Goal: Navigation & Orientation: Find specific page/section

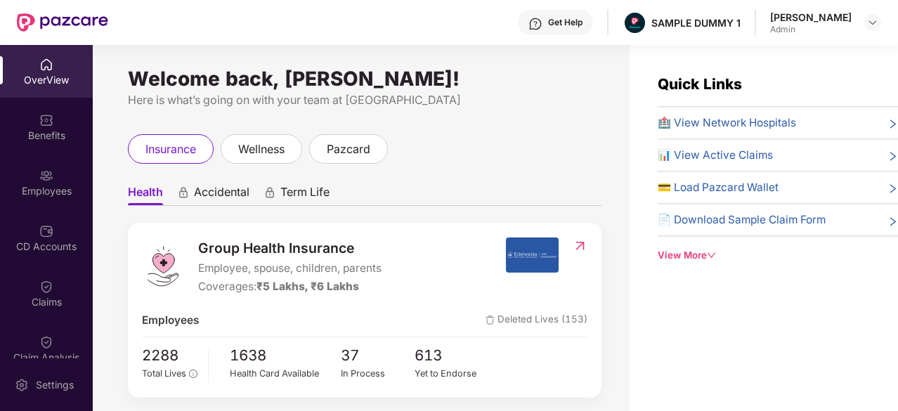
click at [5, 127] on div "Benefits" at bounding box center [46, 126] width 93 height 53
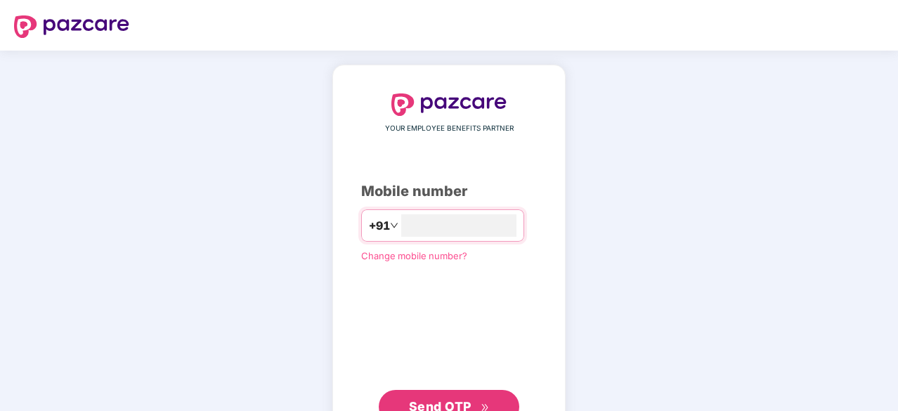
type input "**********"
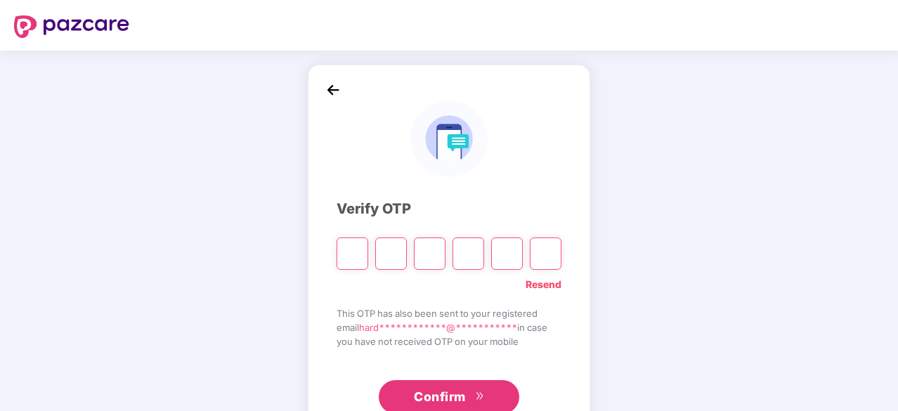
type input "*"
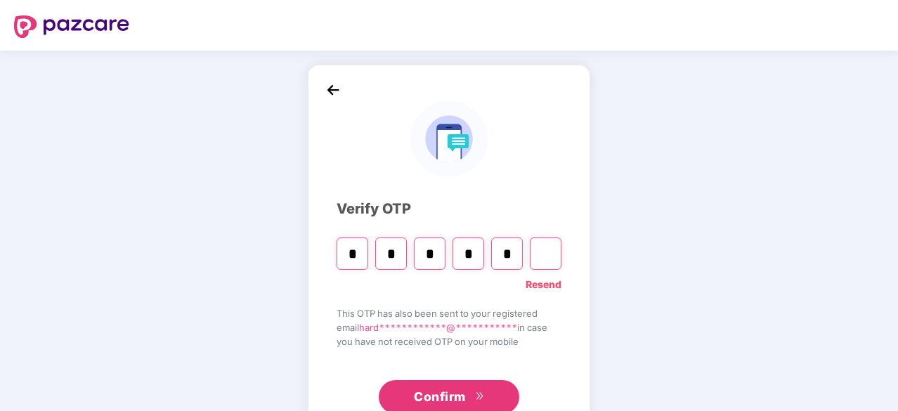
type input "*"
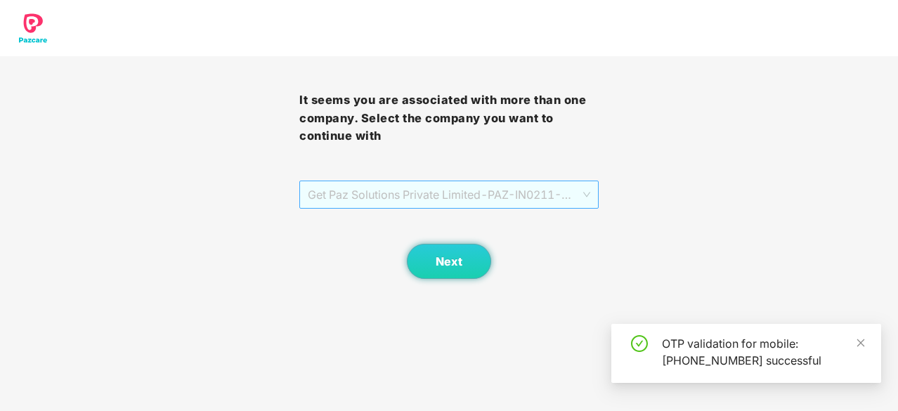
click at [480, 191] on span "Get Paz Solutions Private Limited - PAZ-IN0211 - EMPLOYEE" at bounding box center [449, 194] width 282 height 27
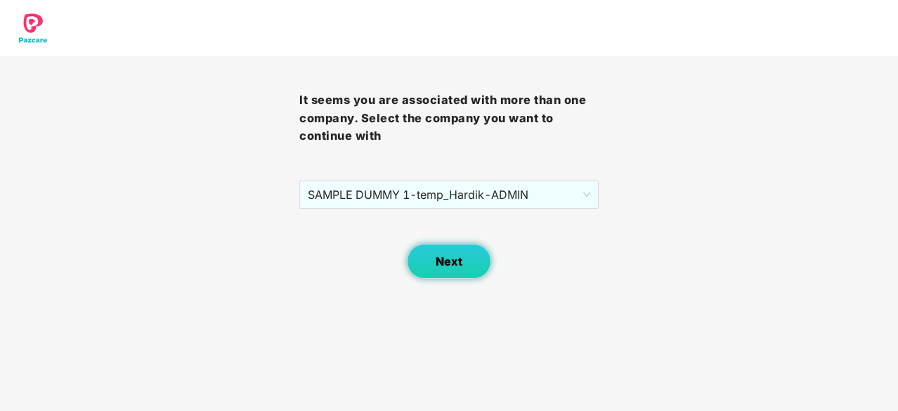
click at [441, 264] on span "Next" at bounding box center [449, 261] width 27 height 13
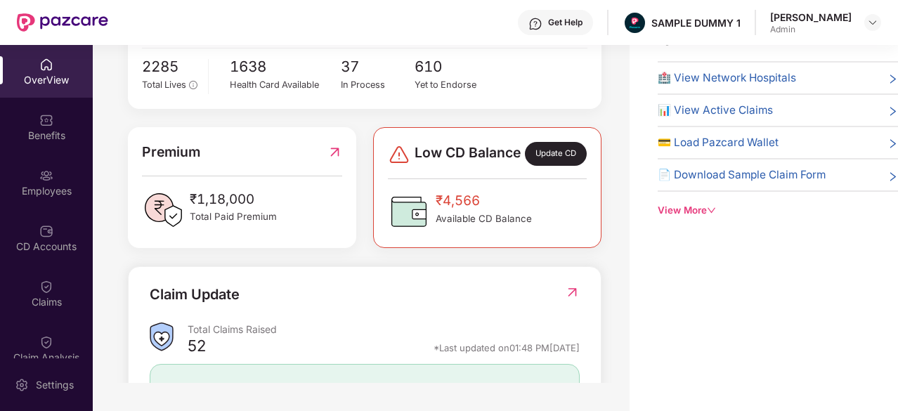
scroll to position [435, 0]
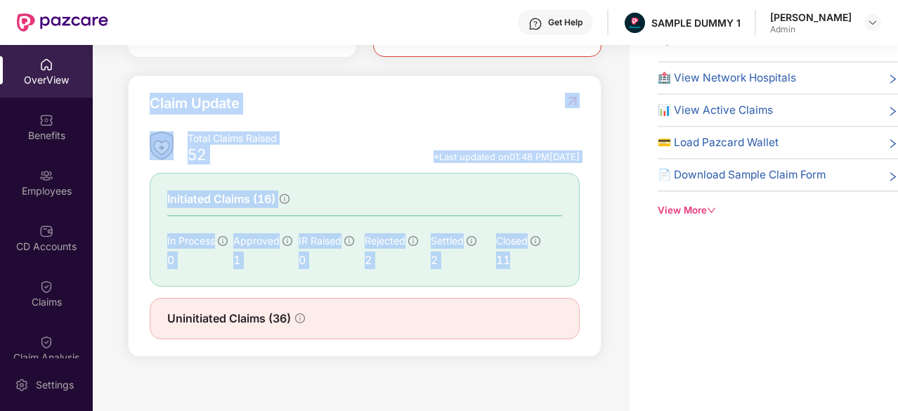
drag, startPoint x: 145, startPoint y: 108, endPoint x: 540, endPoint y: 277, distance: 430.3
click at [540, 277] on div "Claim Update Total Claims Raised 52 *Last updated on 01:48 PM, 28 Aug 2025 Init…" at bounding box center [365, 216] width 474 height 282
click at [402, 119] on div "Claim Update" at bounding box center [365, 112] width 430 height 39
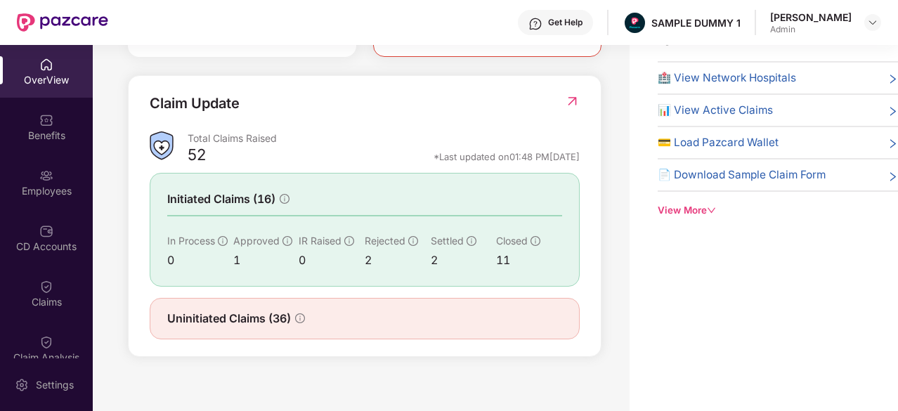
drag, startPoint x: 398, startPoint y: 167, endPoint x: 583, endPoint y: 161, distance: 184.9
click at [583, 161] on div "Claim Update Total Claims Raised 52 *Last updated on 01:48 PM, 28 Aug 2025 Init…" at bounding box center [365, 216] width 474 height 282
click at [495, 115] on div "Claim Update" at bounding box center [365, 112] width 430 height 39
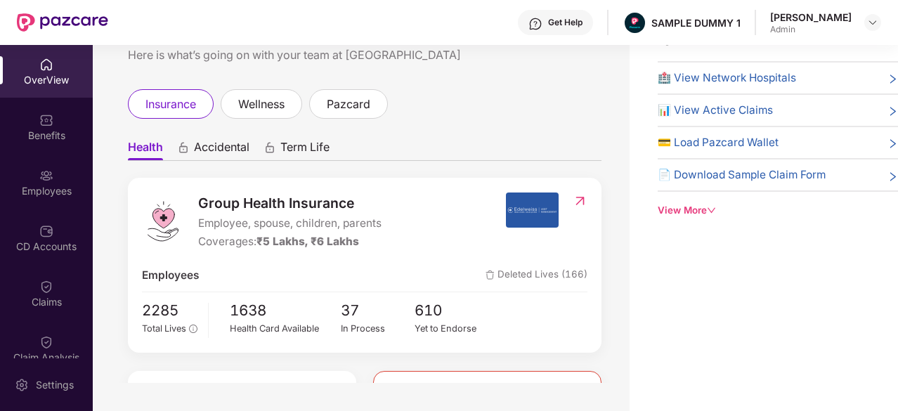
scroll to position [0, 0]
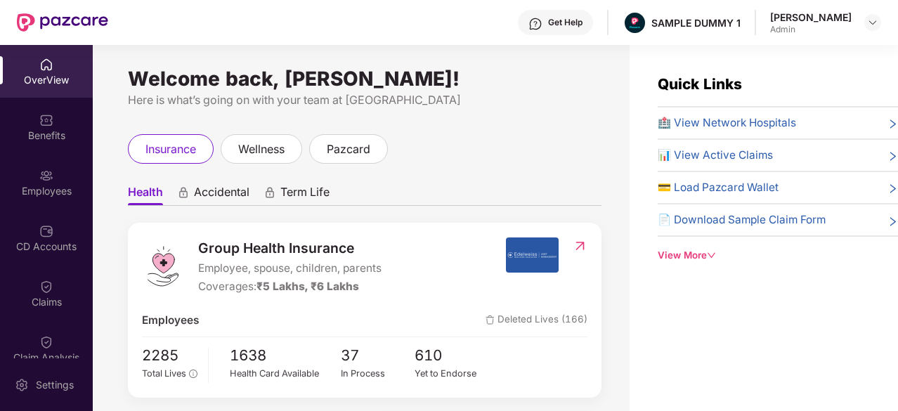
click at [763, 124] on span "🏥 View Network Hospitals" at bounding box center [727, 123] width 138 height 17
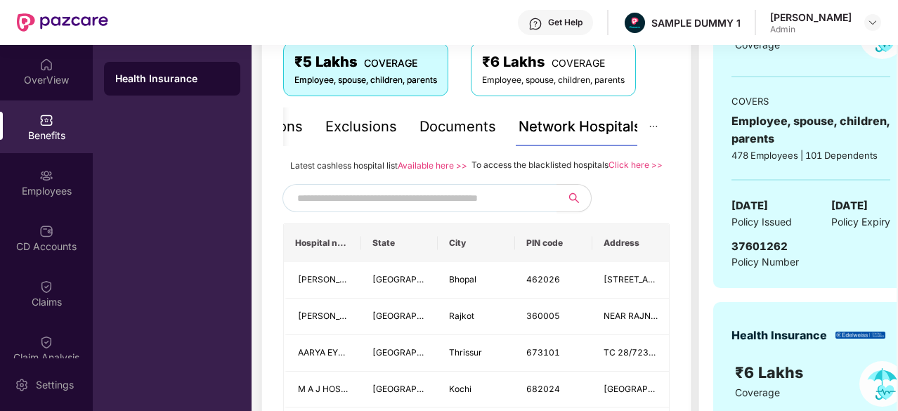
scroll to position [246, 0]
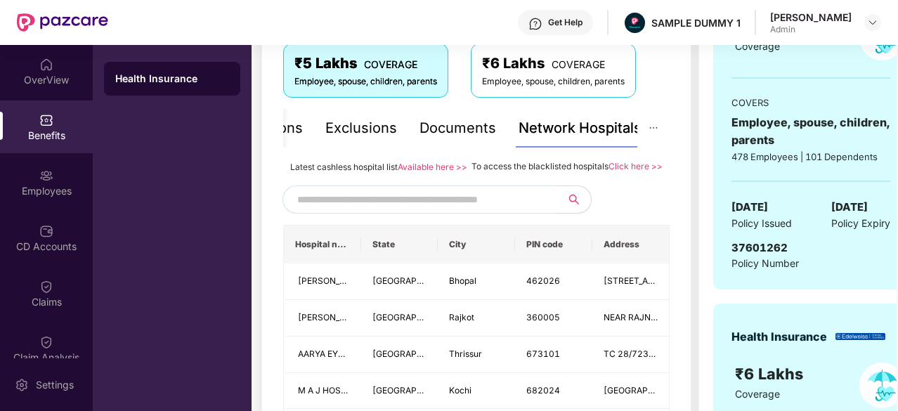
click at [432, 210] on input "text" at bounding box center [417, 199] width 240 height 21
type input "******"
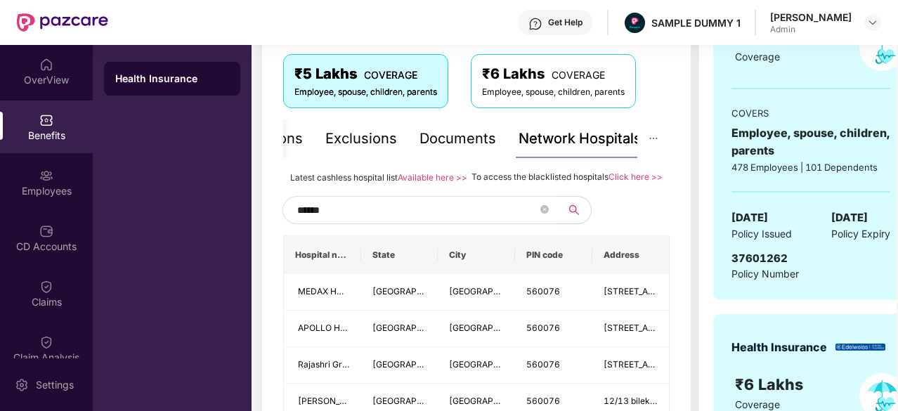
scroll to position [226, 0]
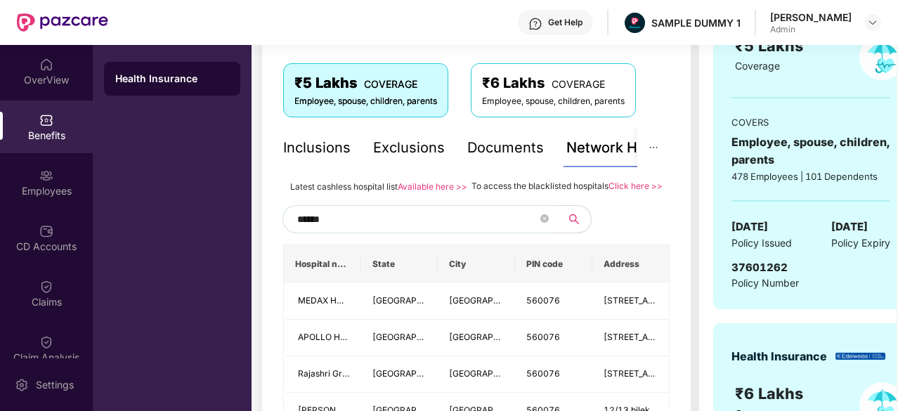
click at [313, 137] on div "Inclusions" at bounding box center [316, 148] width 67 height 22
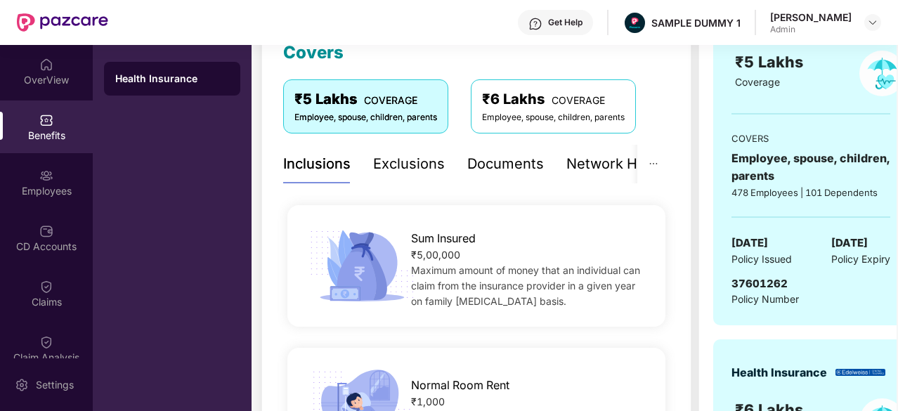
scroll to position [207, 0]
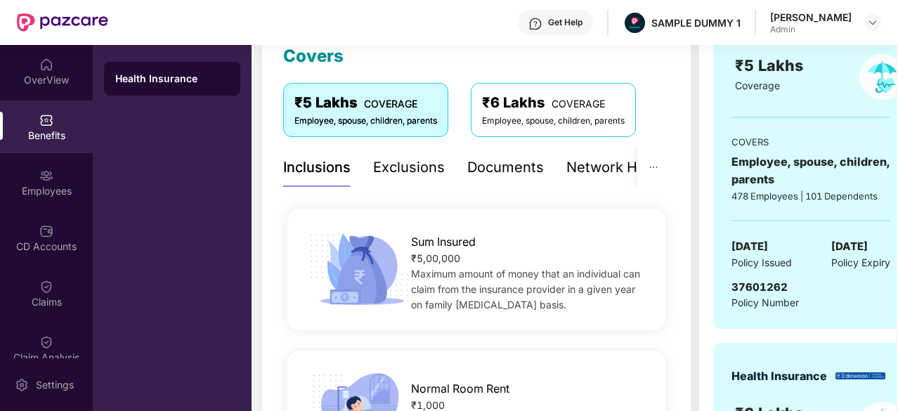
click at [411, 178] on div "Exclusions" at bounding box center [409, 167] width 72 height 39
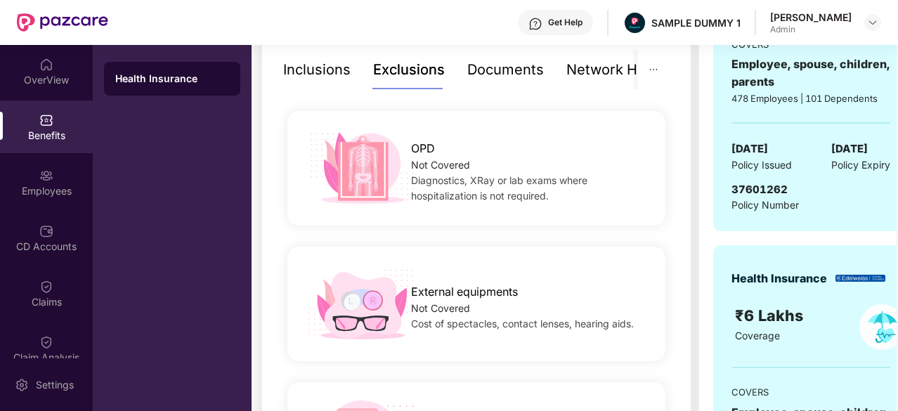
scroll to position [304, 0]
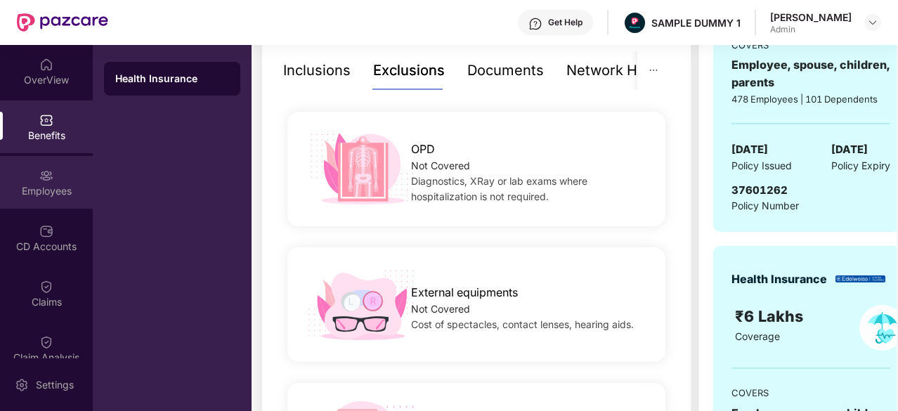
click at [60, 171] on div "Employees" at bounding box center [46, 182] width 93 height 53
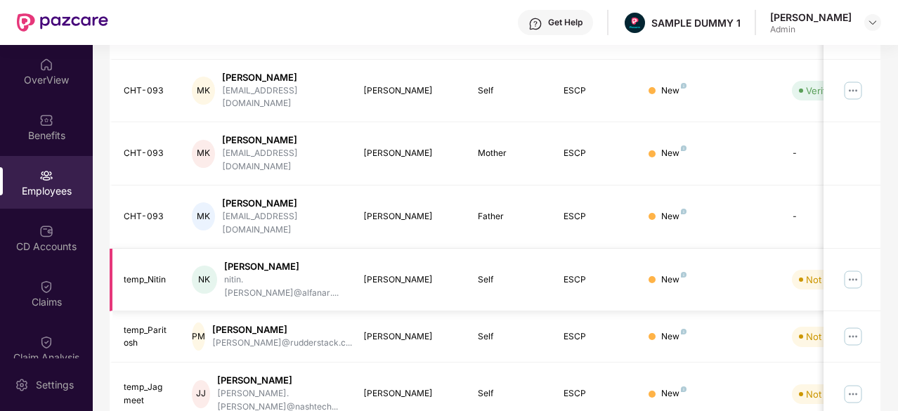
scroll to position [0, 0]
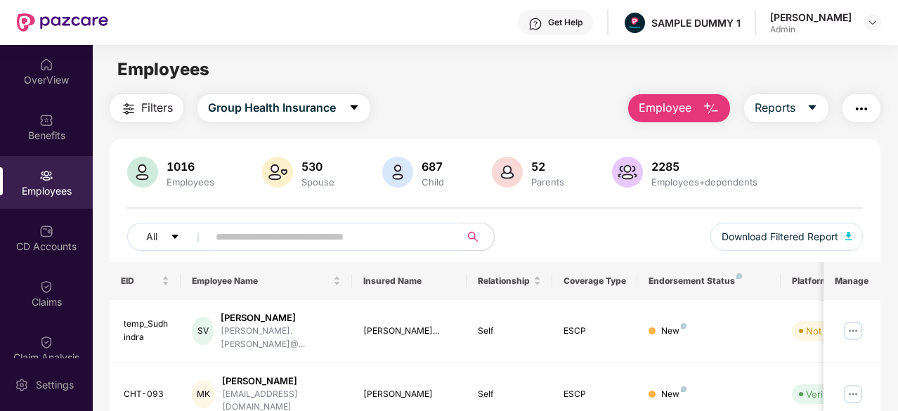
click at [714, 103] on img "button" at bounding box center [711, 108] width 17 height 17
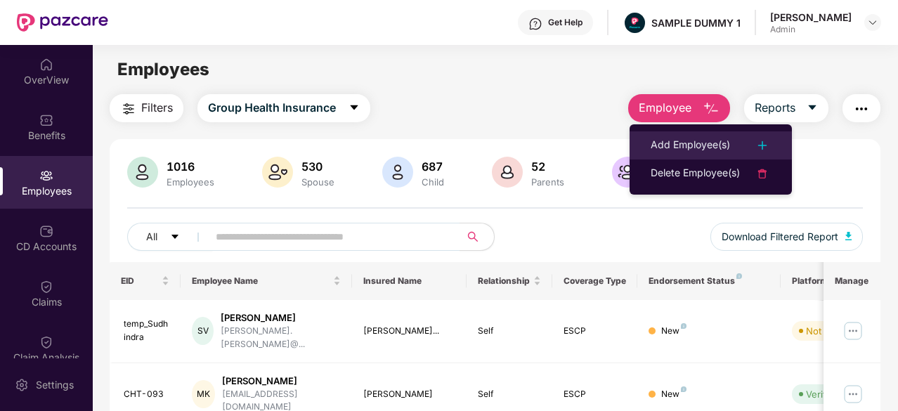
click at [726, 140] on div "Add Employee(s)" at bounding box center [690, 145] width 79 height 17
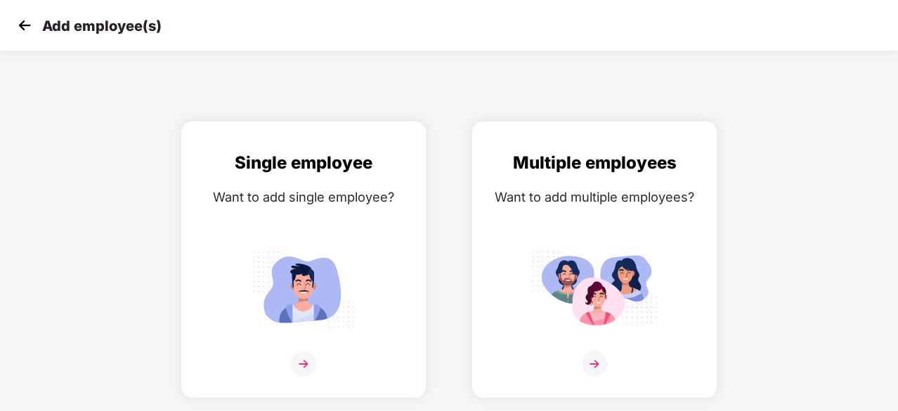
click at [27, 30] on img at bounding box center [24, 25] width 21 height 21
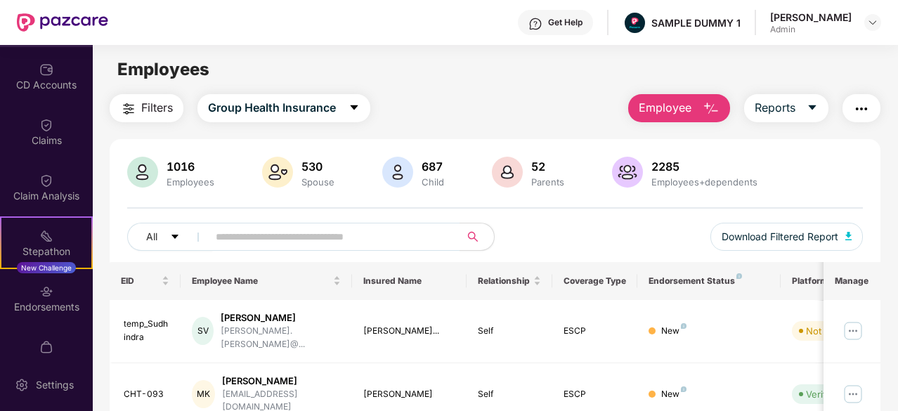
scroll to position [160, 0]
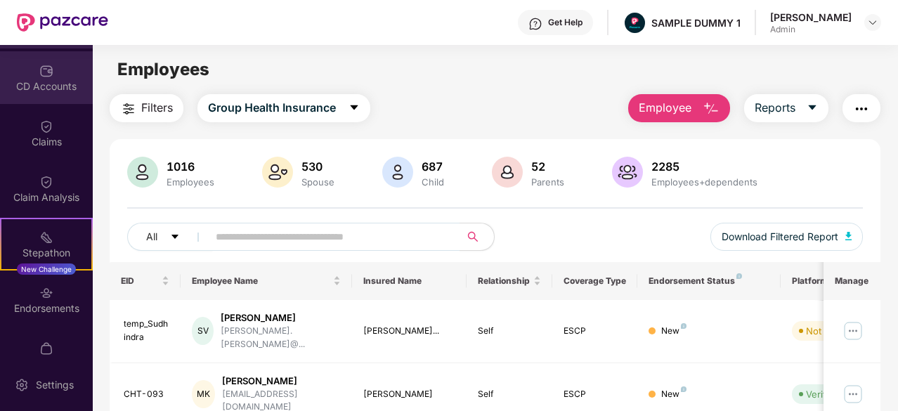
click at [32, 89] on div "CD Accounts" at bounding box center [46, 86] width 93 height 14
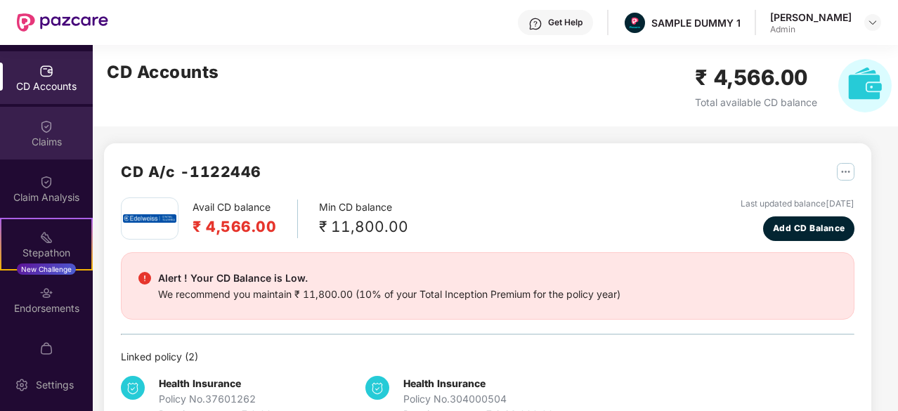
scroll to position [83, 0]
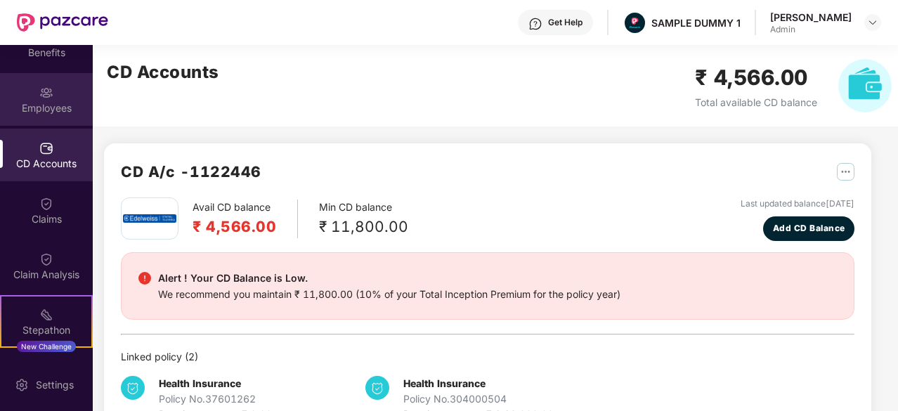
click at [15, 115] on div "Employees" at bounding box center [46, 99] width 93 height 53
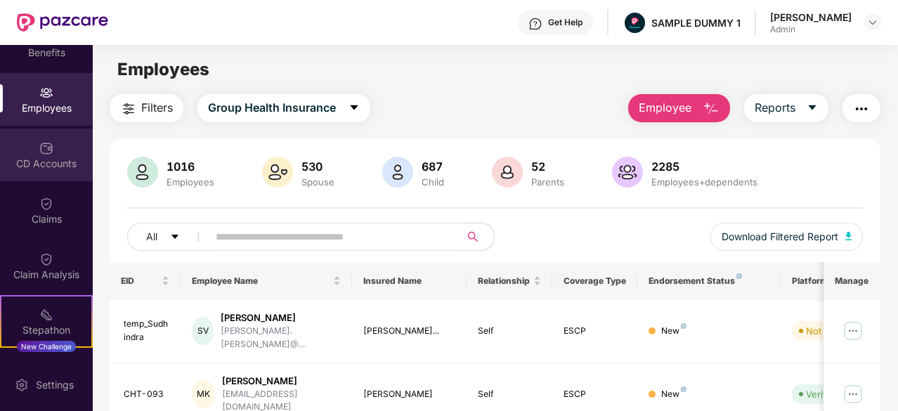
click at [49, 140] on div at bounding box center [46, 147] width 14 height 14
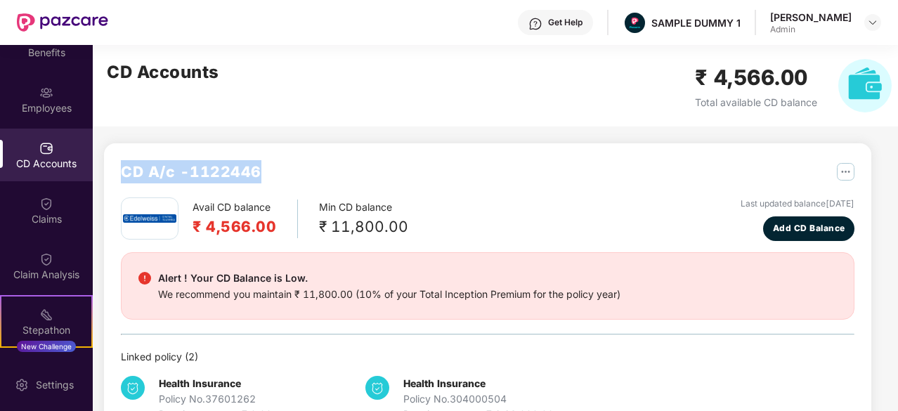
drag, startPoint x: 118, startPoint y: 169, endPoint x: 290, endPoint y: 173, distance: 172.2
click at [290, 173] on div "CD A/c - 1122446 Avail CD balance ₹ 4,566.00 Min CD balance ₹ 11,800.00 Last up…" at bounding box center [487, 291] width 767 height 296
click at [290, 173] on div "CD A/c - 1122446" at bounding box center [488, 178] width 734 height 37
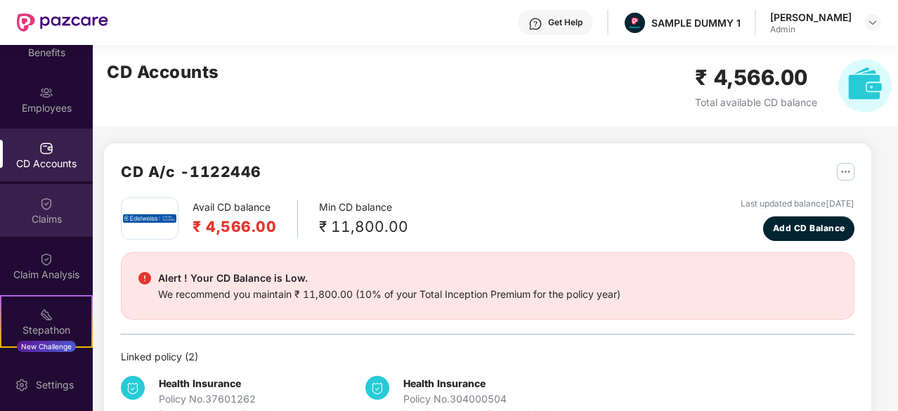
click at [37, 223] on div "Claims" at bounding box center [46, 219] width 93 height 14
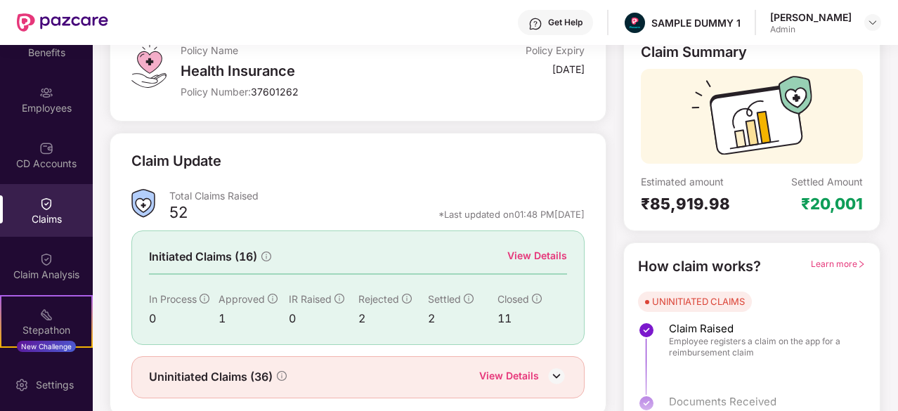
scroll to position [138, 0]
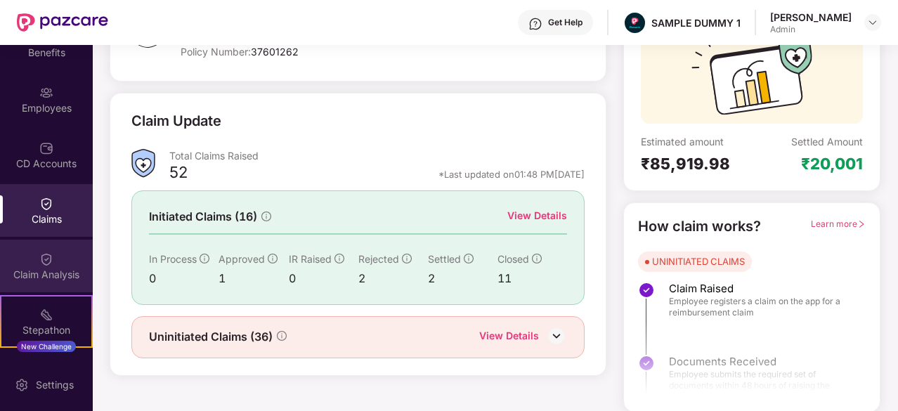
click at [56, 269] on div "Claim Analysis" at bounding box center [46, 275] width 93 height 14
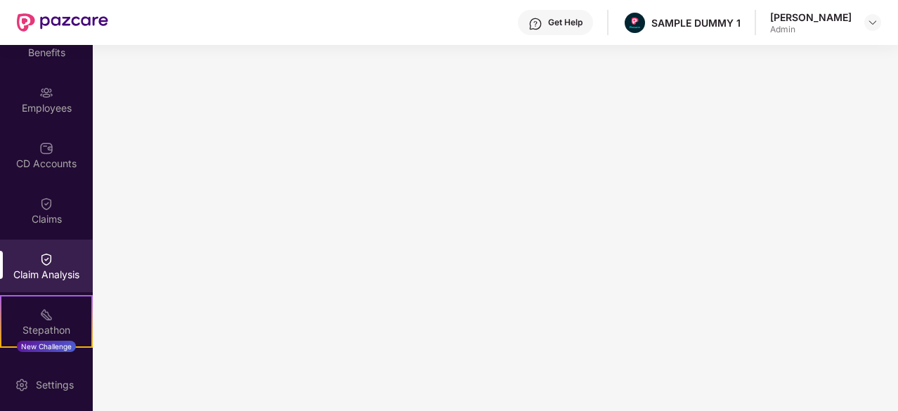
click at [571, 20] on div "Get Help" at bounding box center [565, 22] width 34 height 11
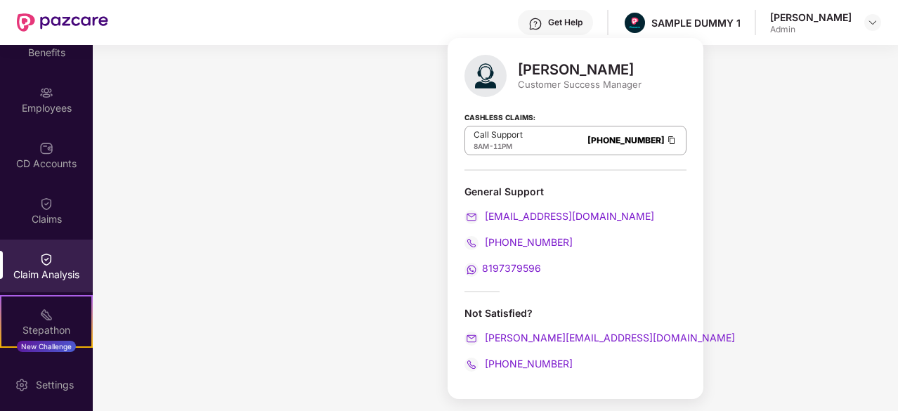
click at [576, 22] on div "Get Help" at bounding box center [565, 22] width 34 height 11
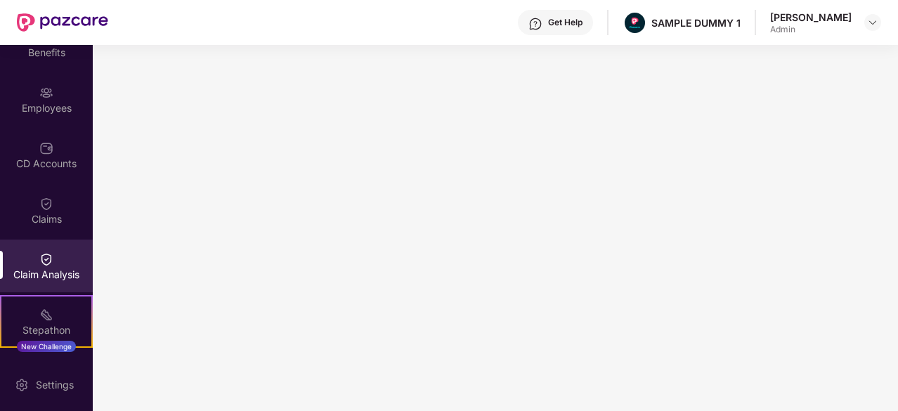
click at [576, 22] on div "Get Help" at bounding box center [565, 22] width 34 height 11
click at [501, 8] on div "Get Help SAMPLE DUMMY 1 Hardik Maheswari Admin" at bounding box center [494, 22] width 773 height 45
